Goal: Check status: Check status

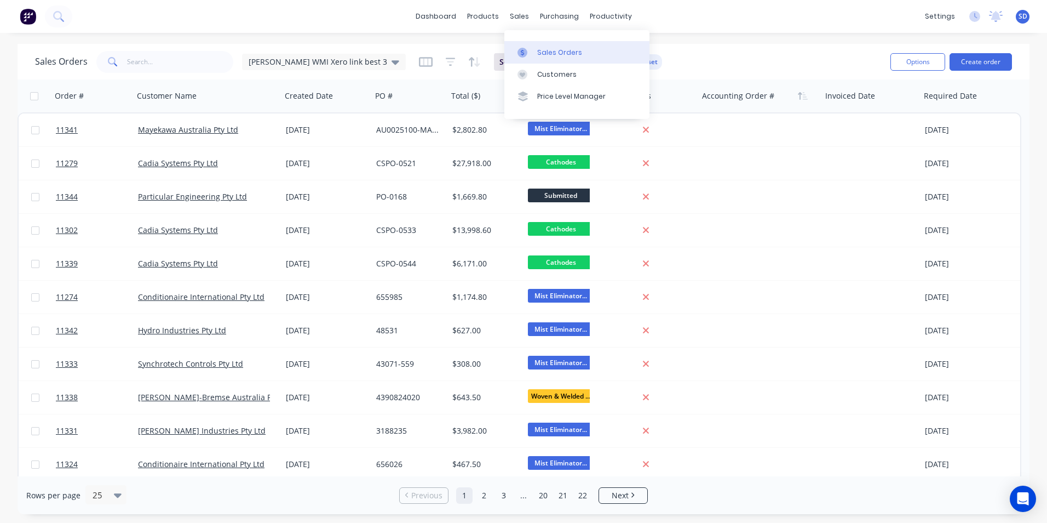
click at [546, 61] on link "Sales Orders" at bounding box center [577, 52] width 145 height 22
click at [490, 20] on div "products" at bounding box center [483, 16] width 43 height 16
click at [508, 55] on div "Product Catalogue" at bounding box center [531, 53] width 68 height 10
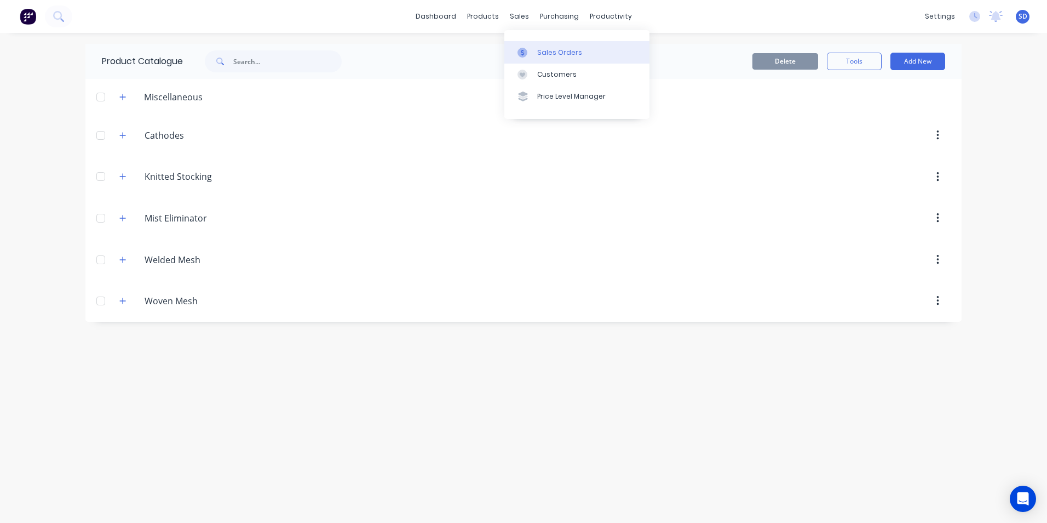
click at [531, 45] on link "Sales Orders" at bounding box center [577, 52] width 145 height 22
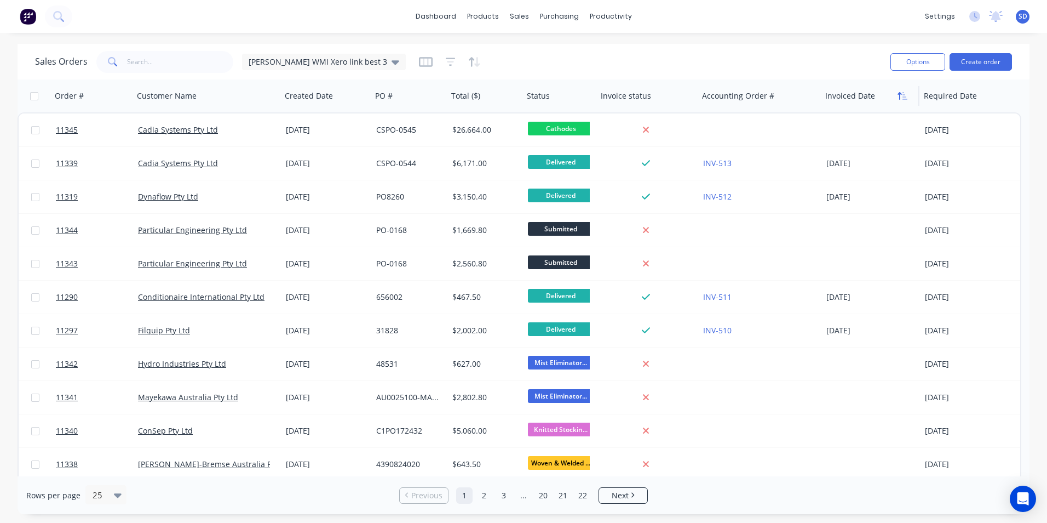
click at [904, 98] on icon "button" at bounding box center [903, 95] width 10 height 9
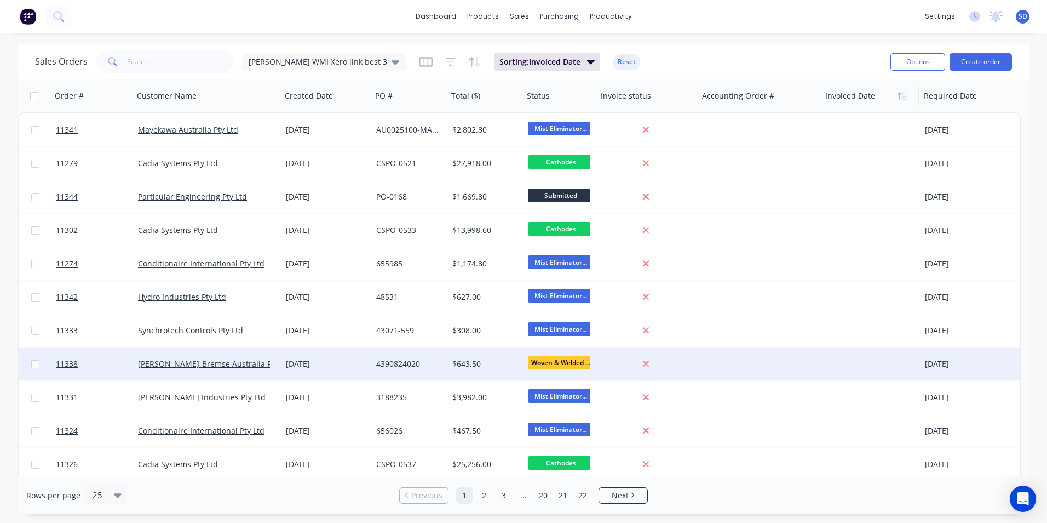
click at [805, 357] on div at bounding box center [760, 363] width 123 height 33
